Goal: Task Accomplishment & Management: Use online tool/utility

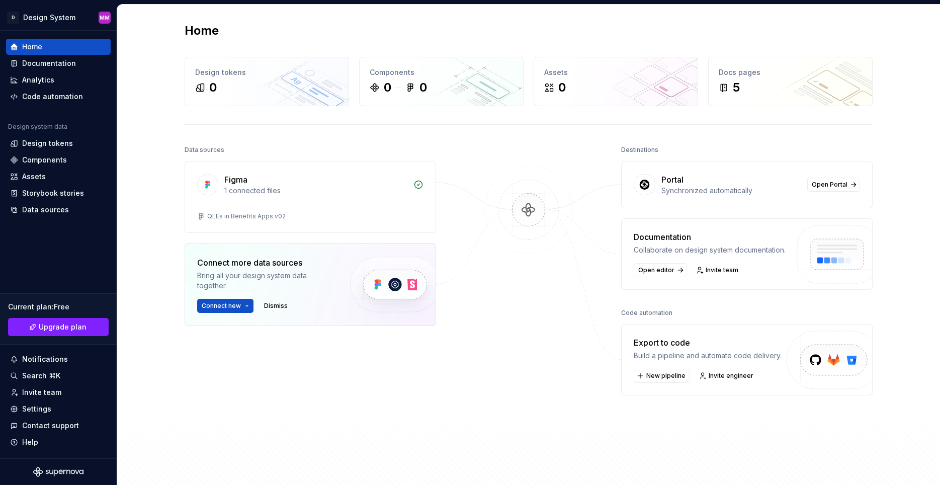
scroll to position [1, 0]
click at [215, 304] on span "Connect new" at bounding box center [221, 305] width 39 height 8
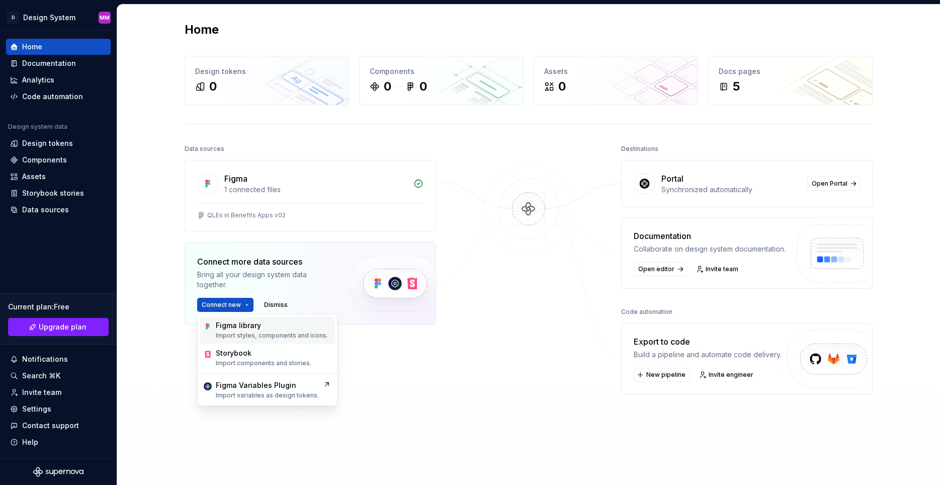
click at [272, 330] on div "Figma library" at bounding box center [272, 326] width 112 height 10
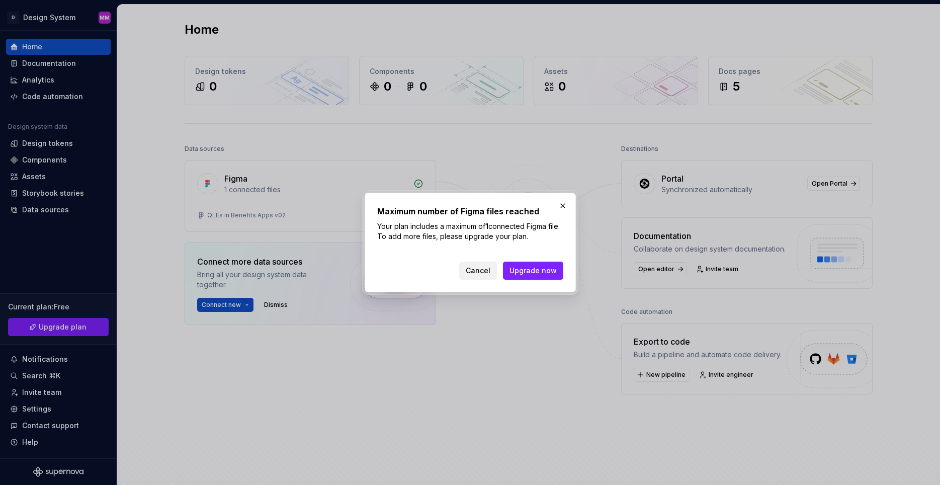
click at [487, 271] on span "Cancel" at bounding box center [478, 271] width 25 height 10
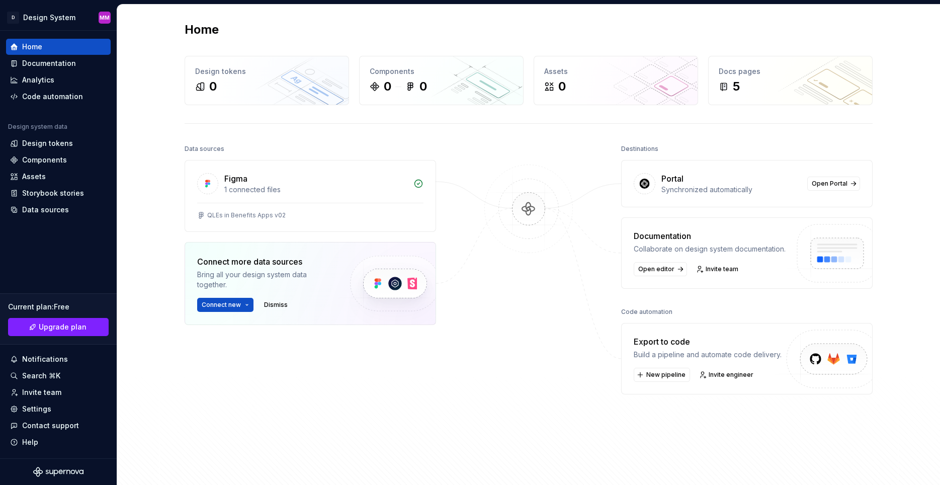
scroll to position [0, 0]
